Goal: Task Accomplishment & Management: Use online tool/utility

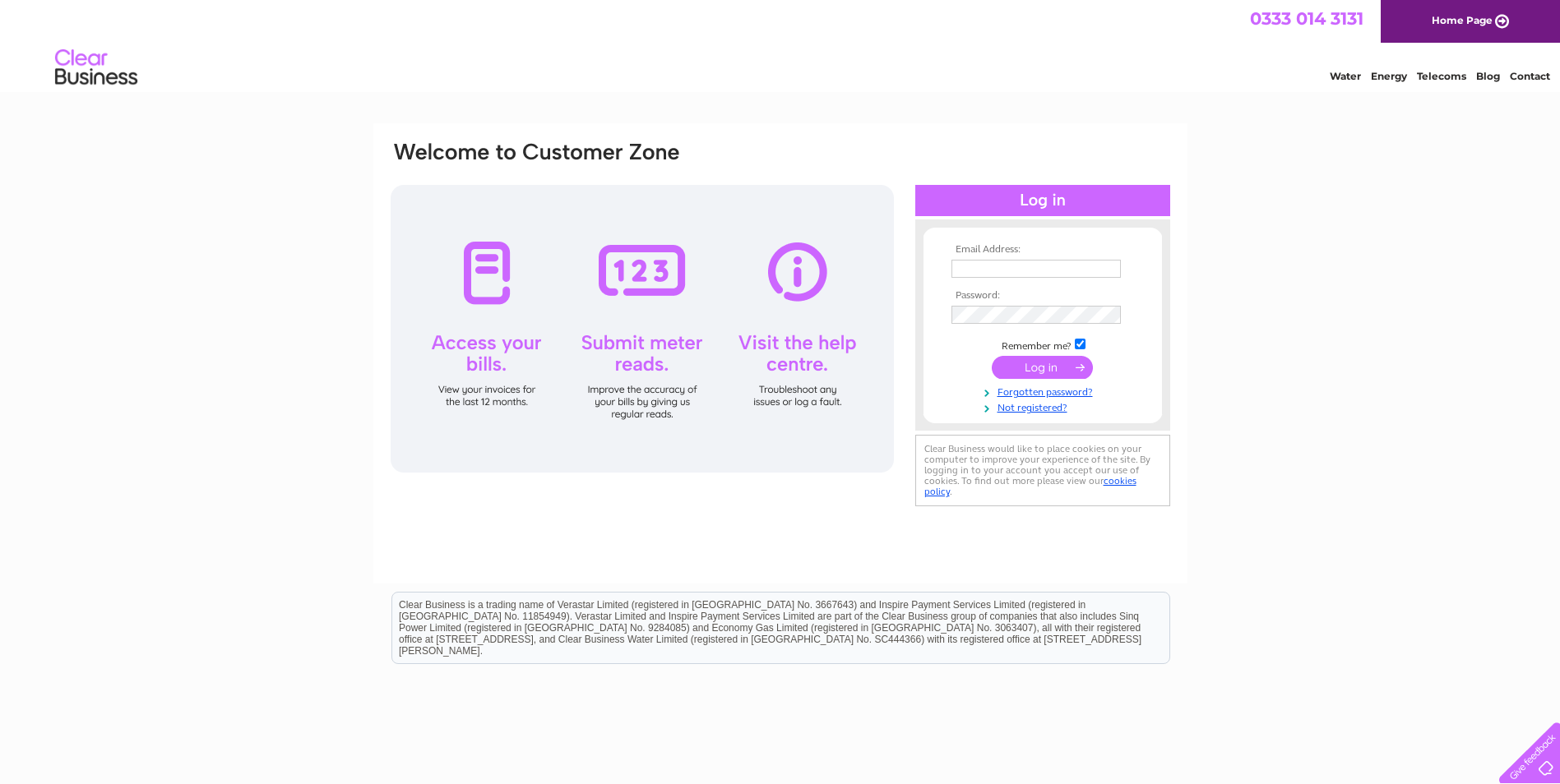
type input "accounts@coughtrie.com"
click at [1032, 375] on input "submit" at bounding box center [1042, 367] width 101 height 23
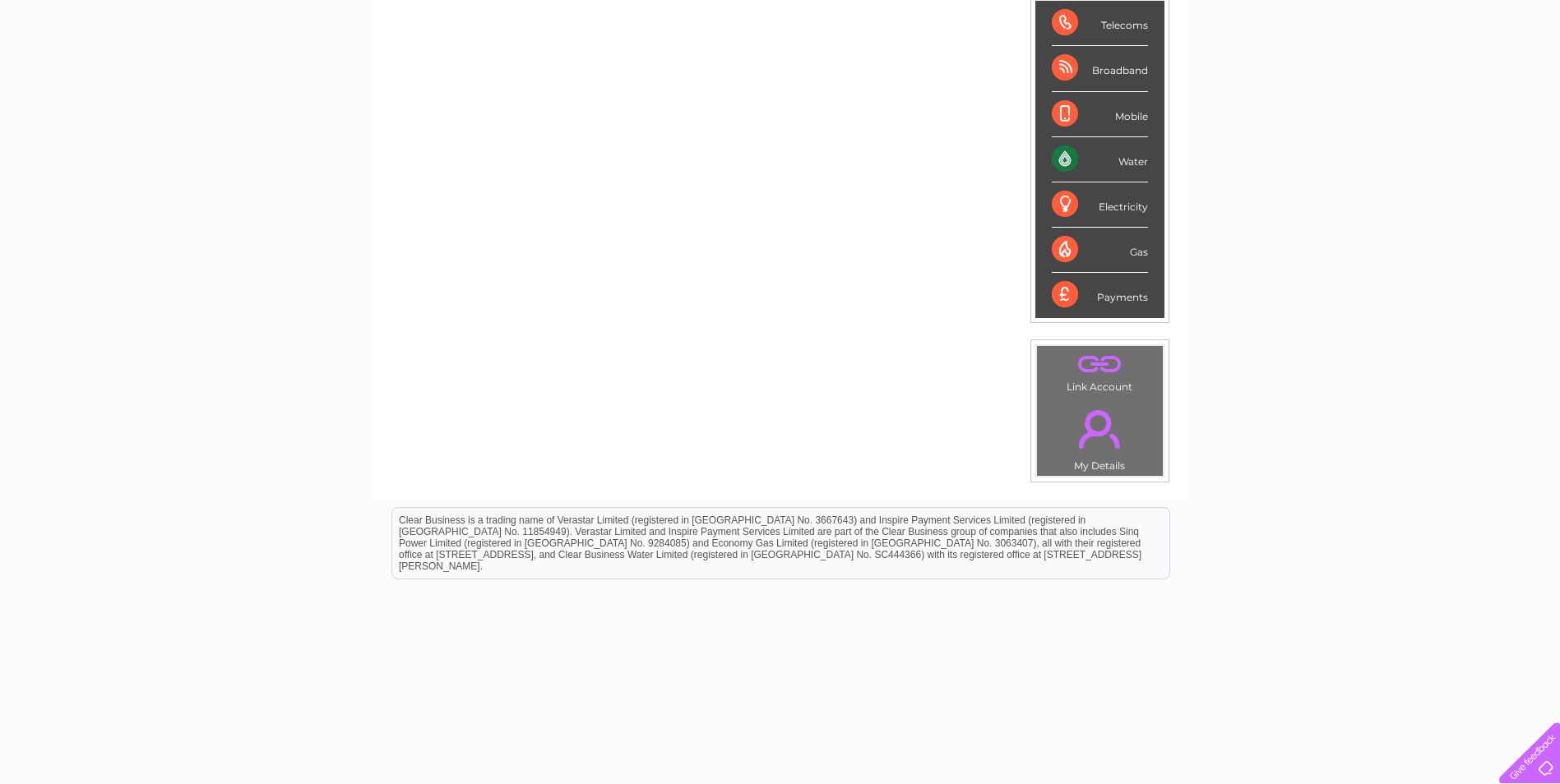
scroll to position [276, 0]
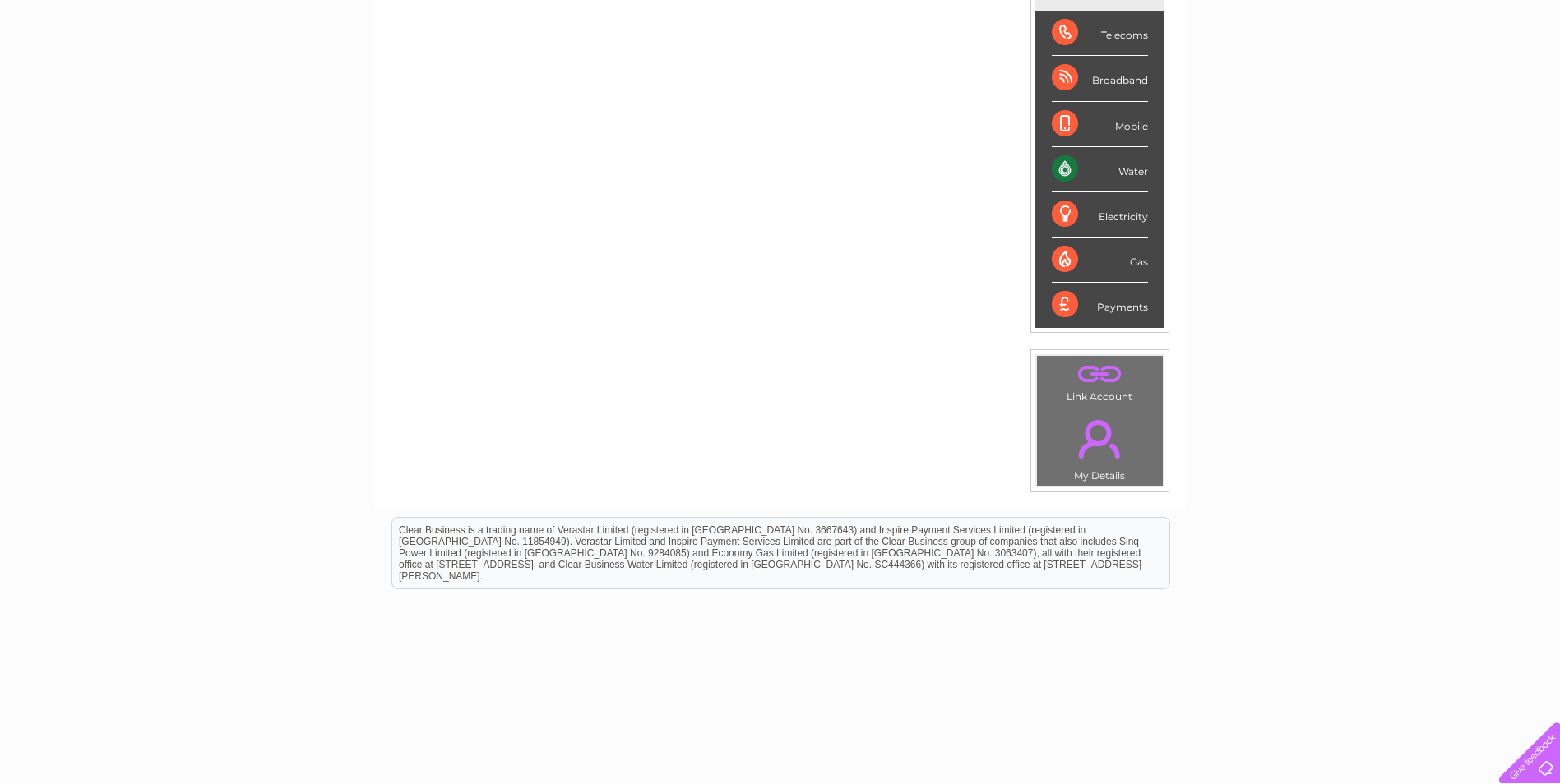
scroll to position [176, 0]
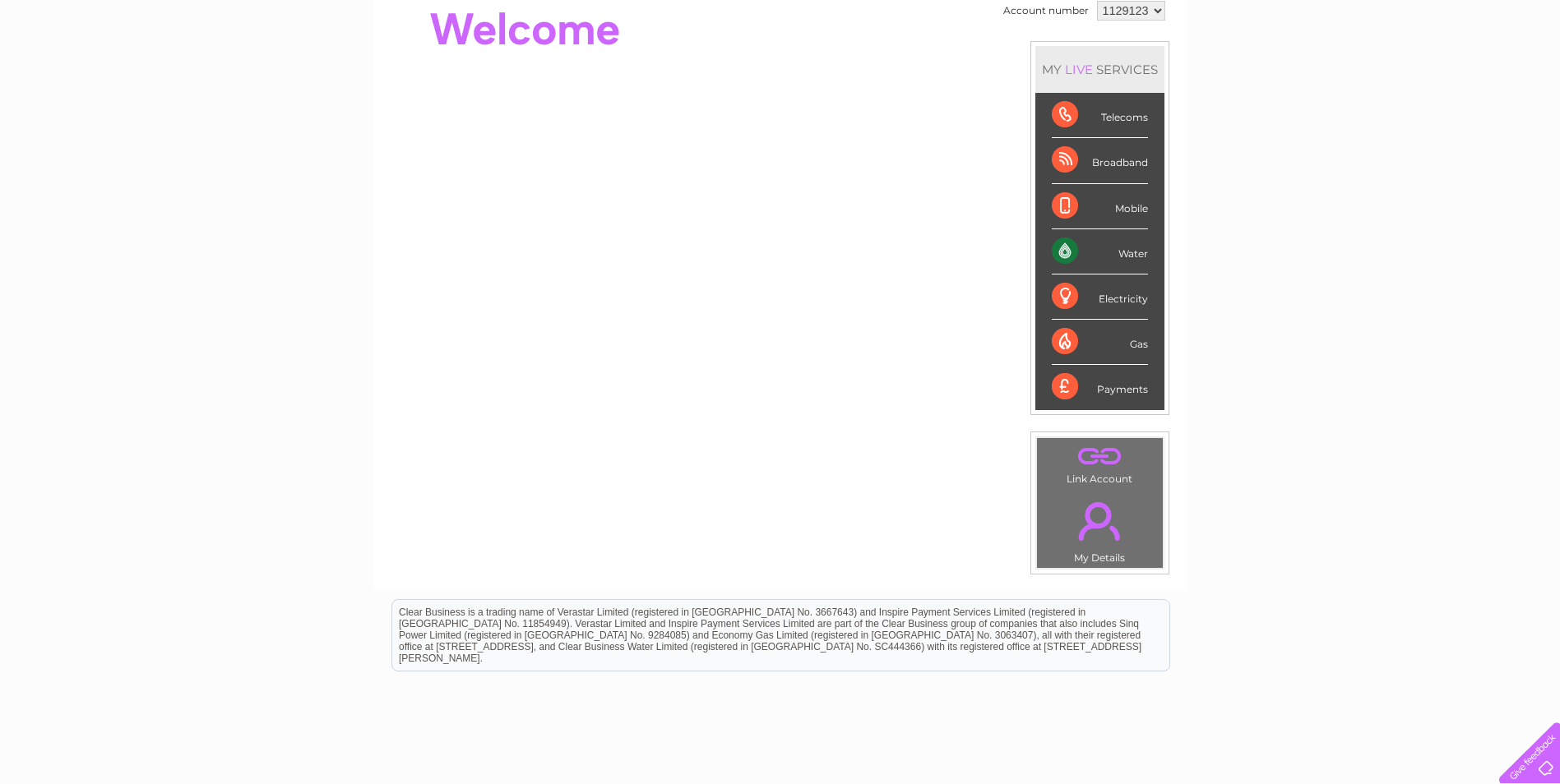
click at [1117, 255] on div "Water" at bounding box center [1100, 252] width 96 height 45
click at [1057, 242] on div "Water" at bounding box center [1100, 252] width 96 height 45
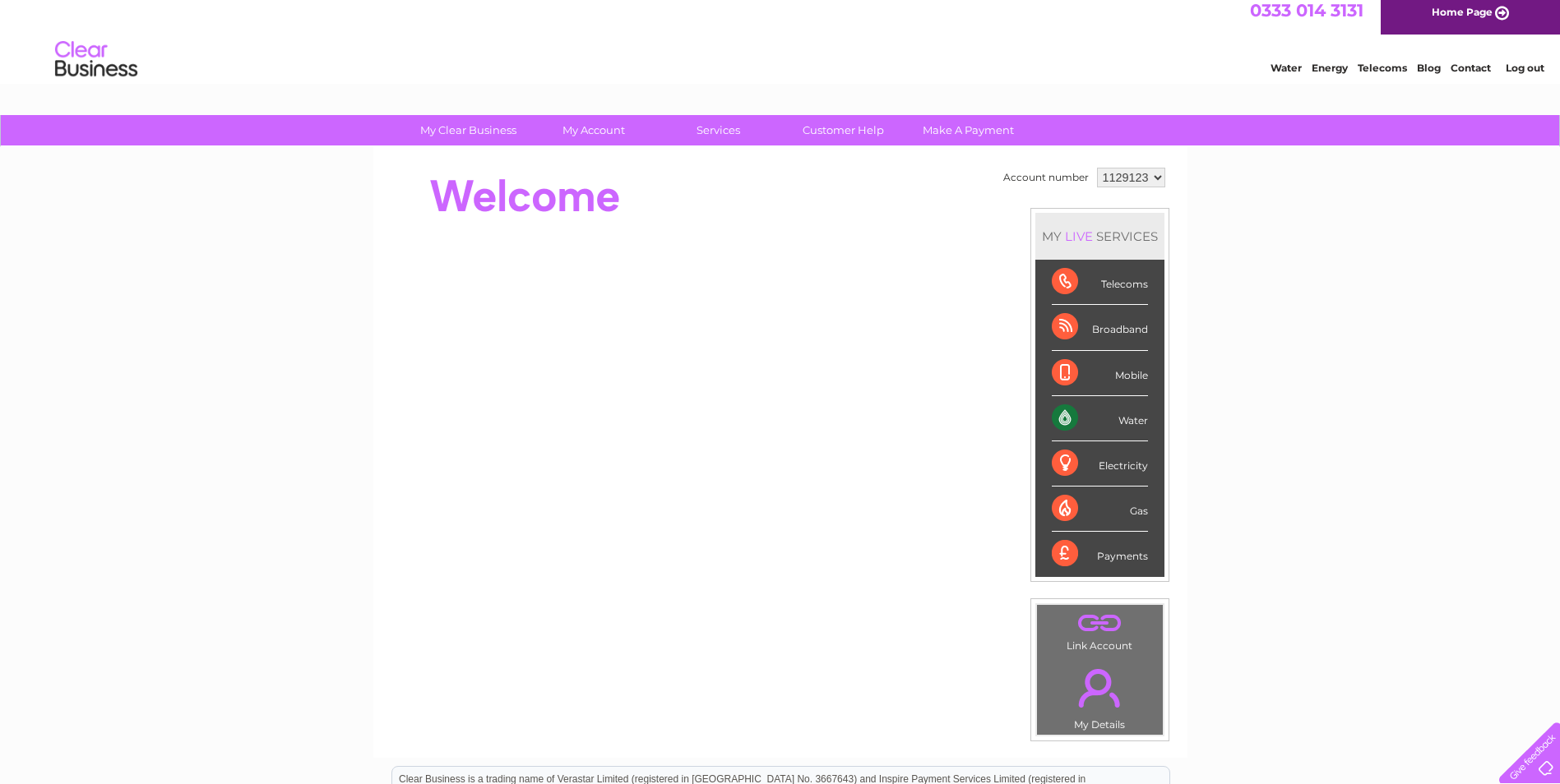
scroll to position [0, 0]
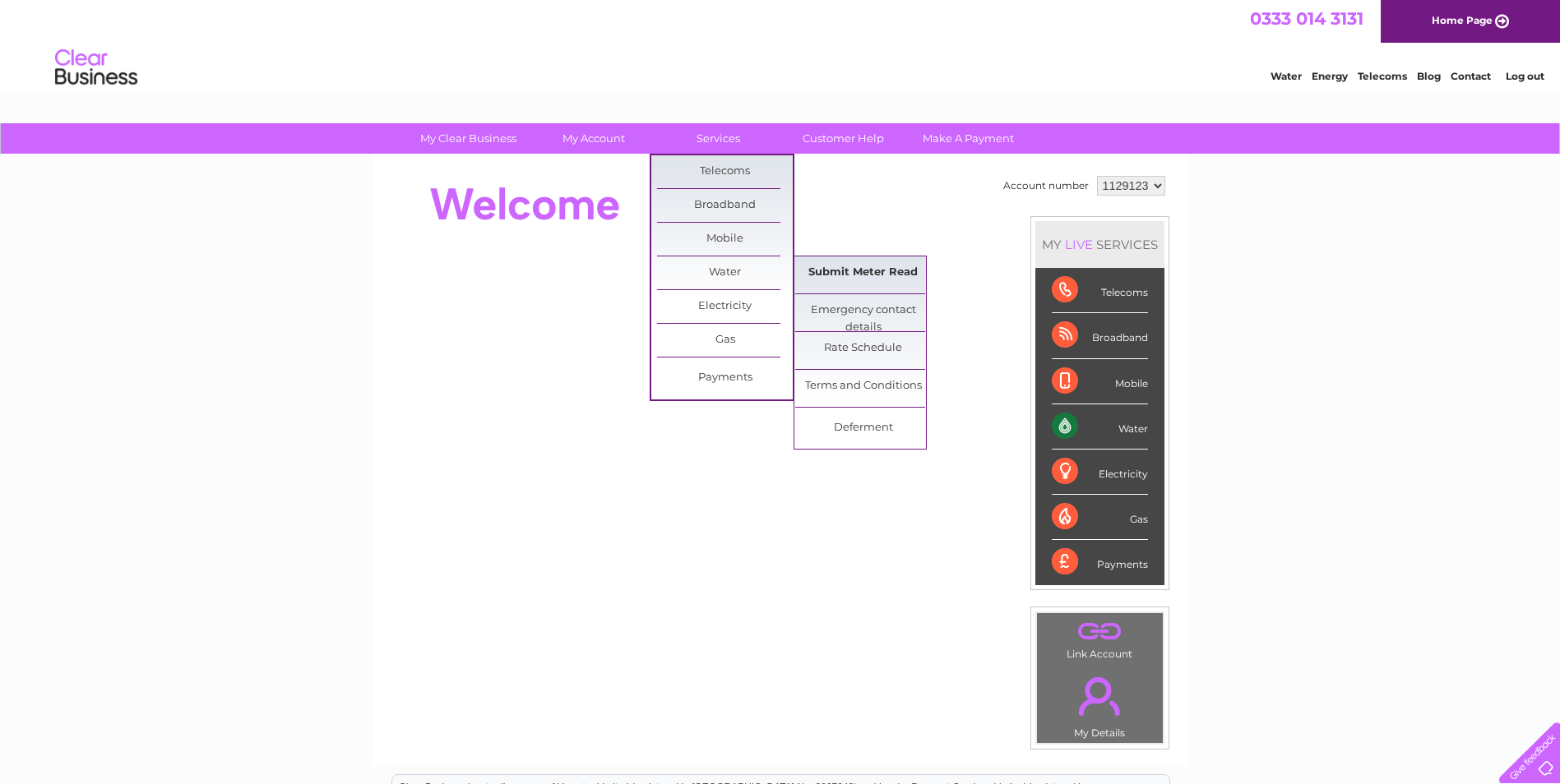
click at [837, 279] on link "Submit Meter Read" at bounding box center [862, 273] width 136 height 33
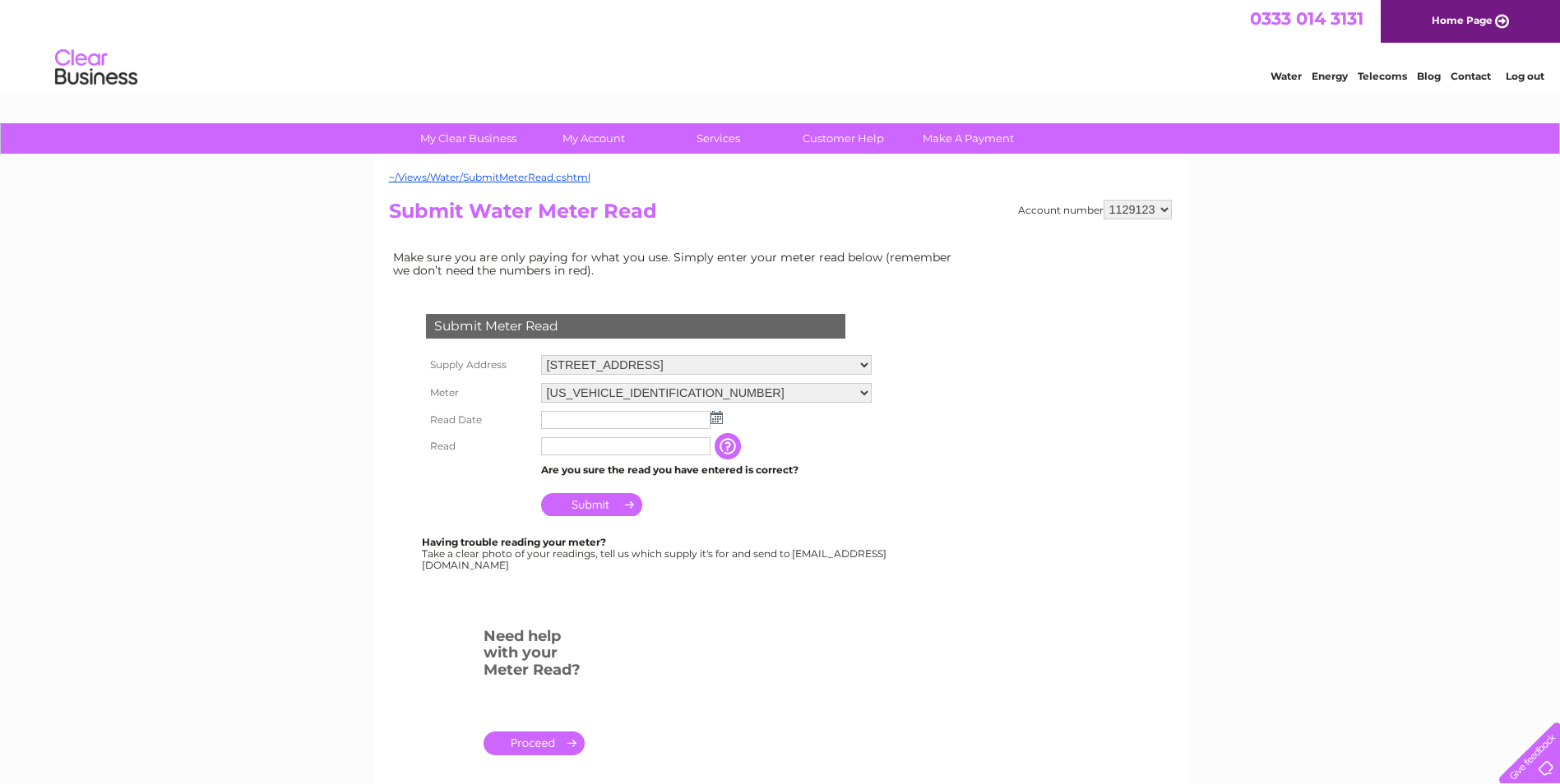
click at [713, 417] on img at bounding box center [716, 418] width 13 height 14
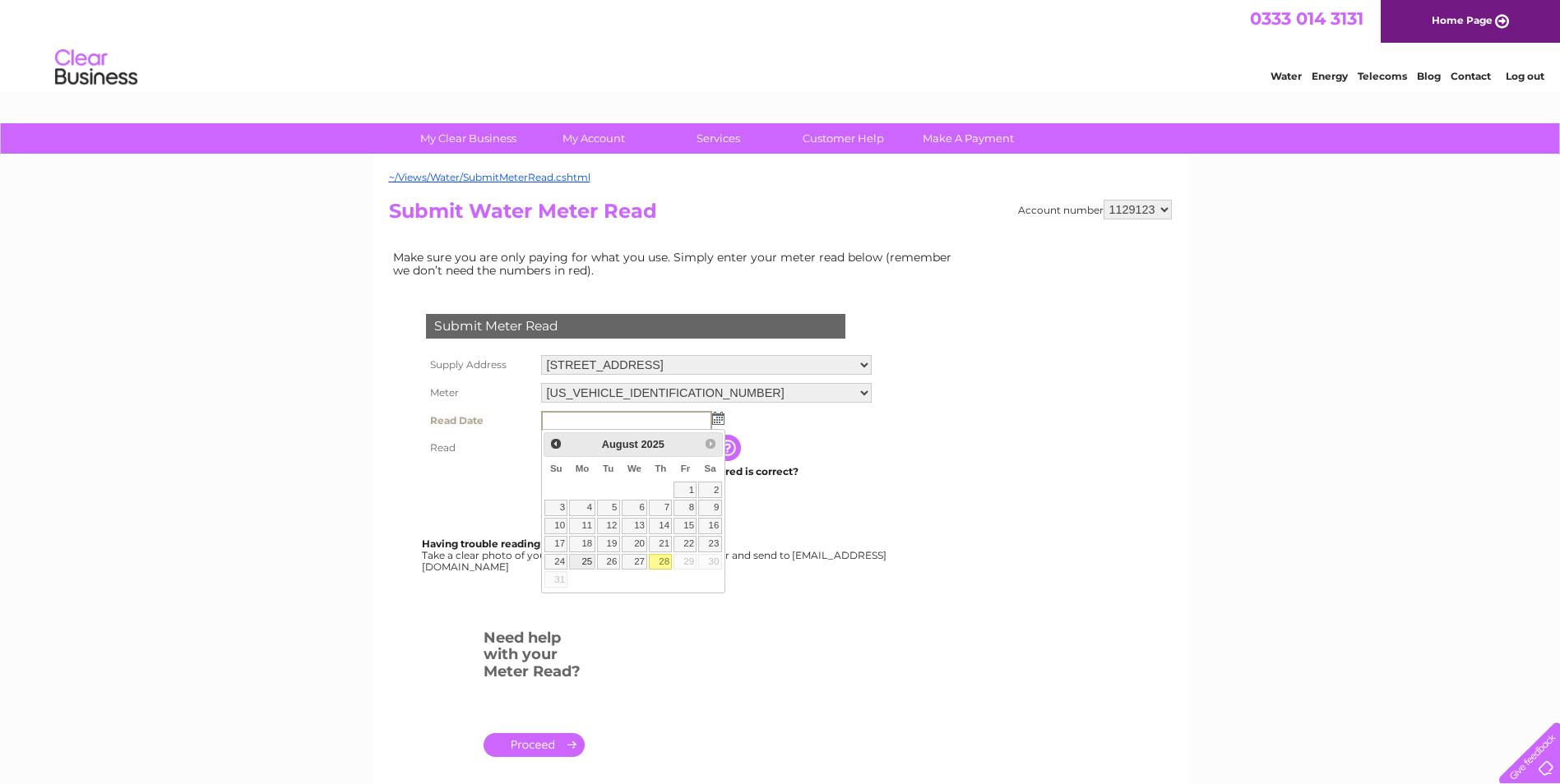
click at [584, 559] on link "25" at bounding box center [582, 561] width 25 height 16
type input "[DATE]"
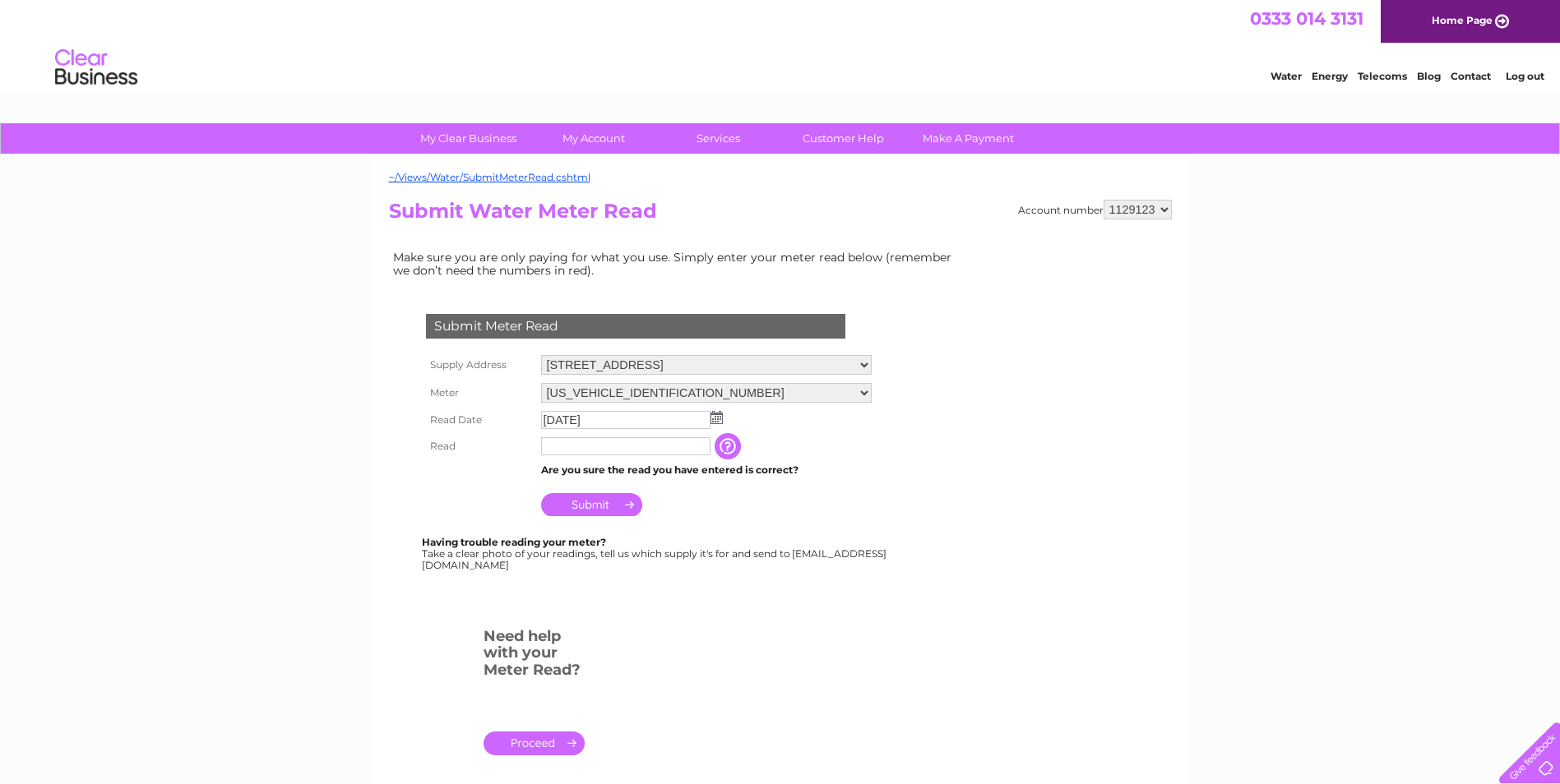
click at [566, 449] on input "text" at bounding box center [626, 446] width 170 height 18
click at [592, 443] on input "397" at bounding box center [626, 446] width 171 height 19
click at [729, 451] on input "button" at bounding box center [729, 446] width 30 height 26
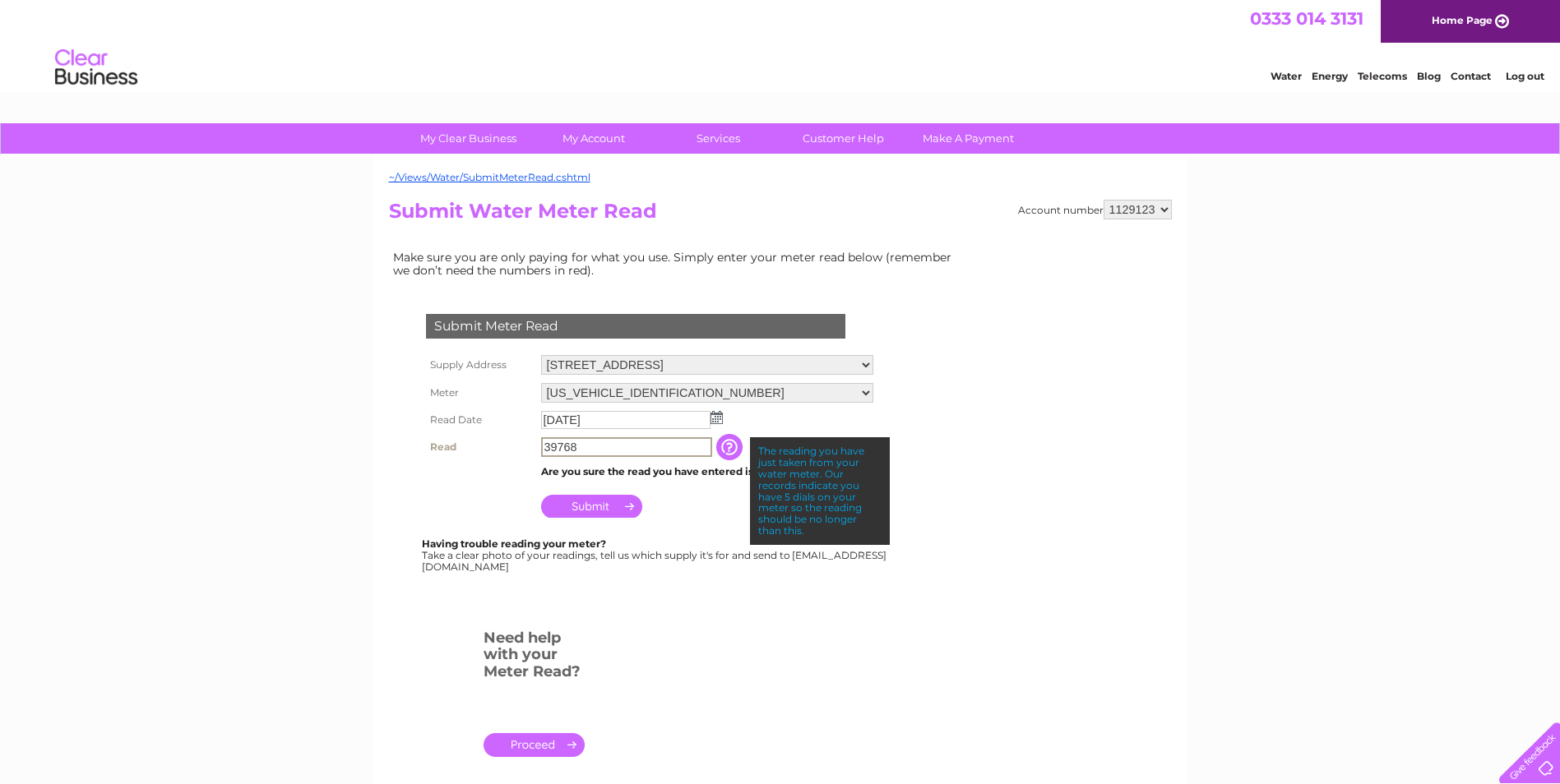
drag, startPoint x: 580, startPoint y: 449, endPoint x: 509, endPoint y: 441, distance: 71.4
click at [509, 441] on tr "Read 39768 The reading you have just taken from your water meter. Our records i…" at bounding box center [649, 446] width 455 height 28
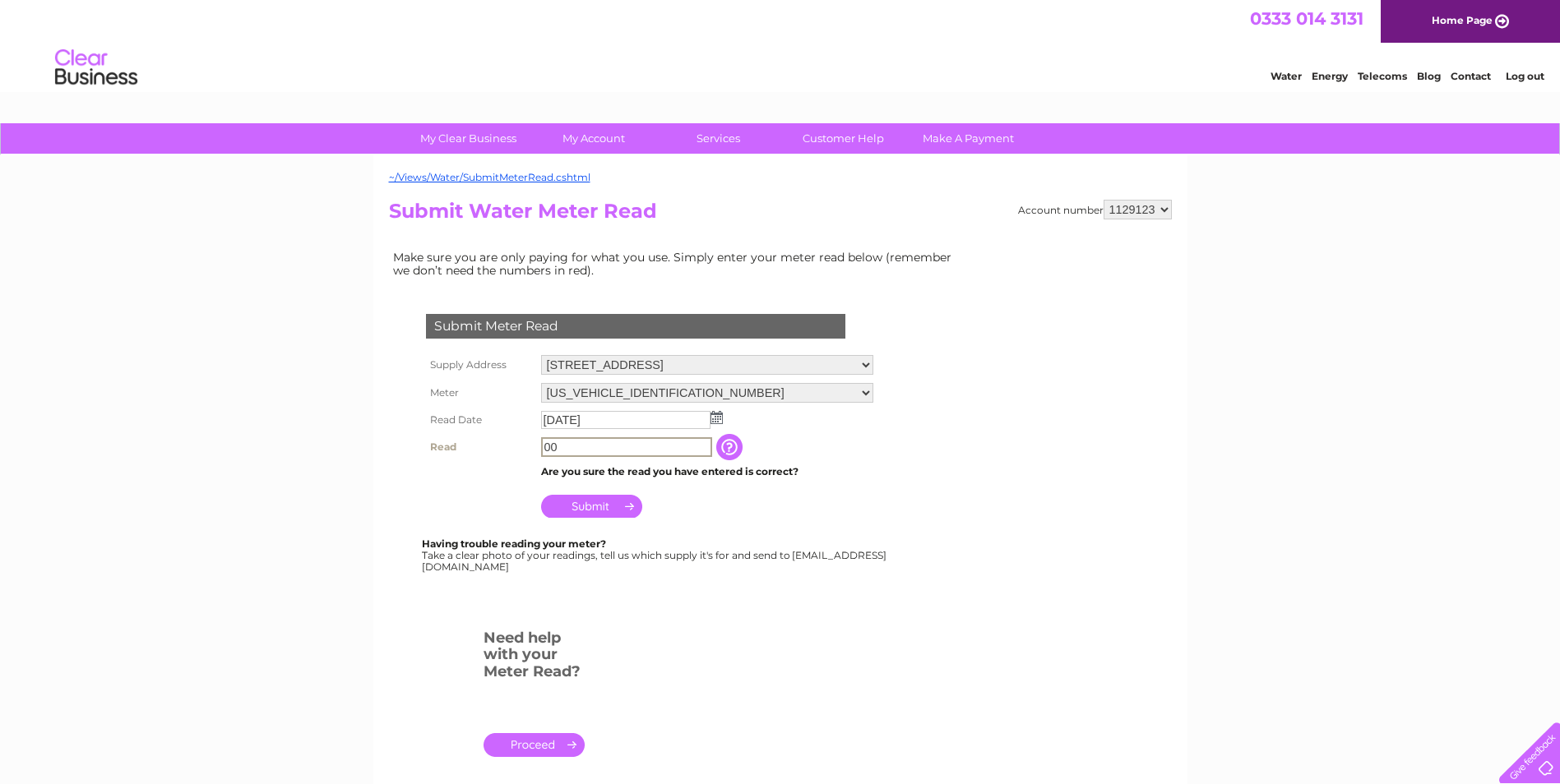
click at [725, 443] on input "button" at bounding box center [730, 446] width 30 height 26
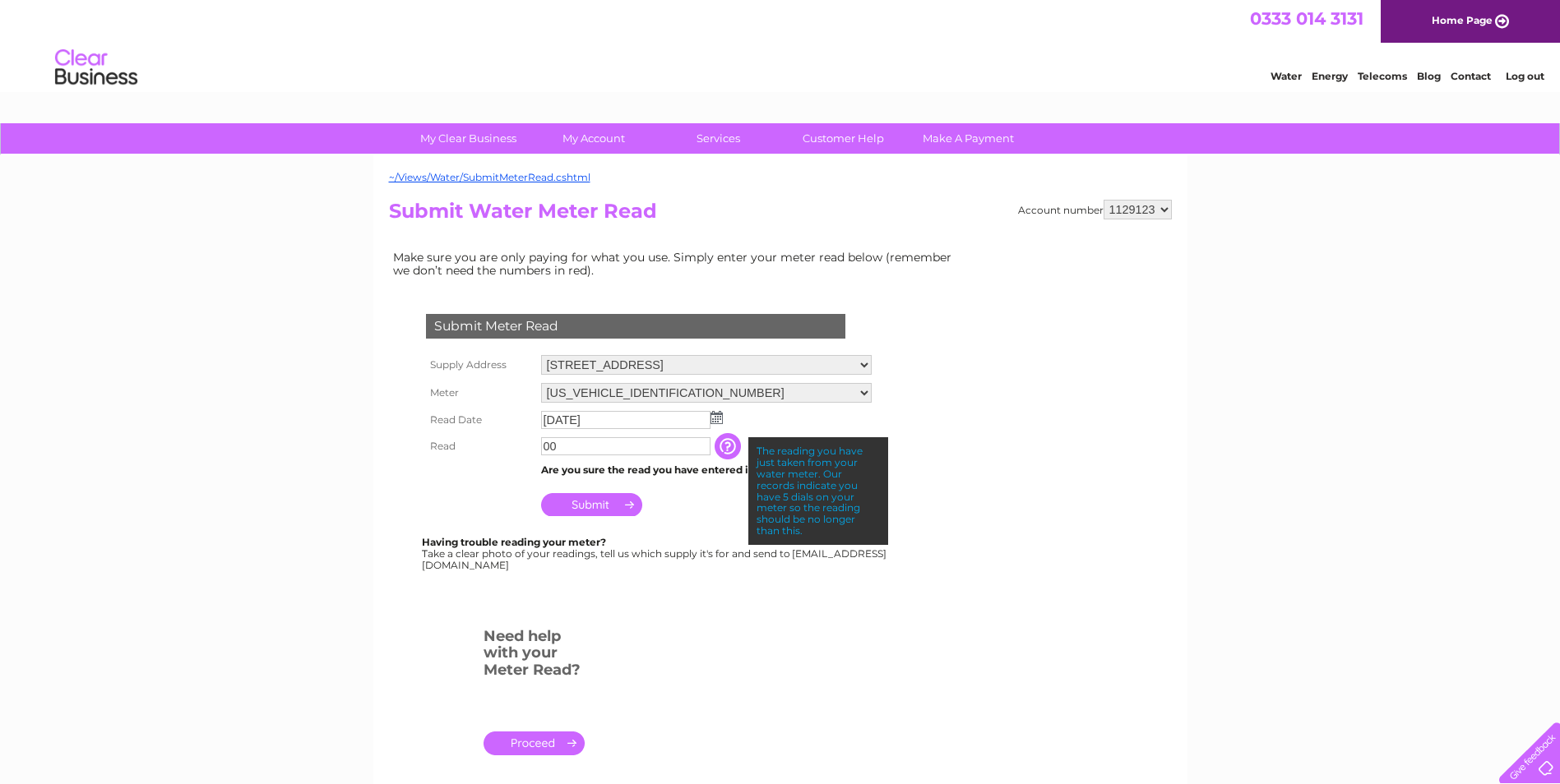
click at [571, 448] on input "00" at bounding box center [626, 446] width 170 height 18
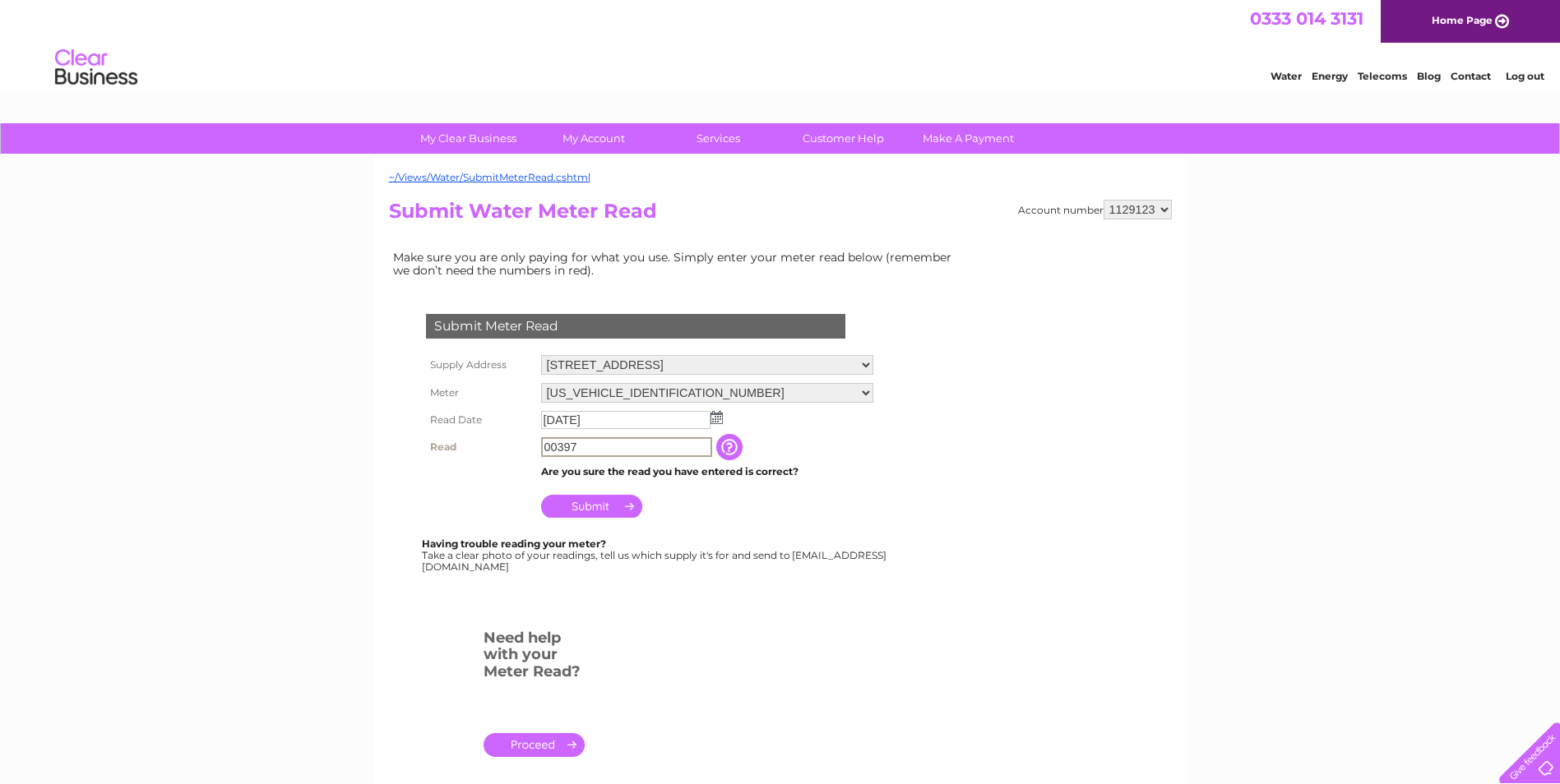
type input "00397"
click at [605, 511] on input "Submit" at bounding box center [591, 506] width 101 height 23
